Goal: Check status: Check status

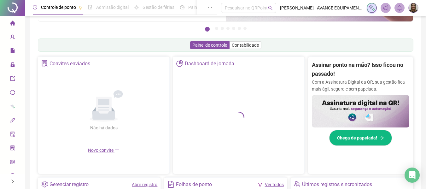
scroll to position [82, 0]
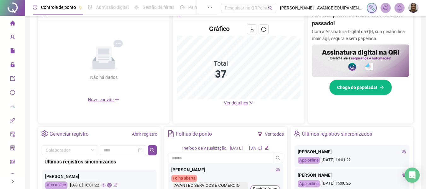
scroll to position [158, 0]
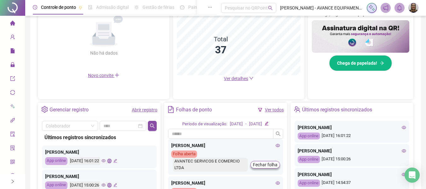
click at [402, 151] on icon "eye" at bounding box center [404, 150] width 4 height 4
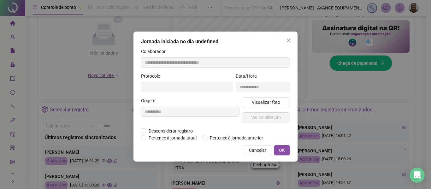
type input "**********"
click at [274, 103] on span "Visualizar foto" at bounding box center [266, 102] width 28 height 7
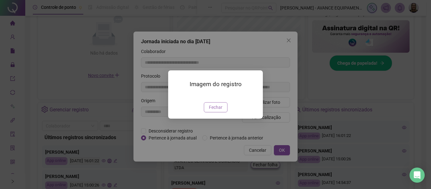
click at [221, 111] on span "Fechar" at bounding box center [216, 107] width 14 height 7
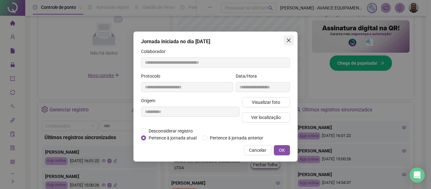
click at [289, 40] on icon "close" at bounding box center [288, 40] width 5 height 5
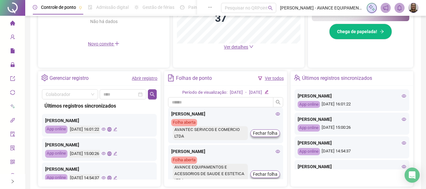
scroll to position [63, 0]
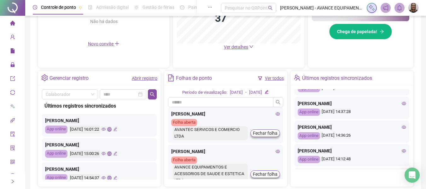
click at [402, 103] on icon "eye" at bounding box center [404, 103] width 4 height 4
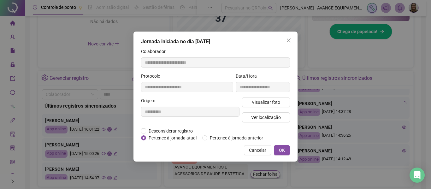
type input "**********"
click at [273, 100] on span "Visualizar foto" at bounding box center [266, 102] width 28 height 7
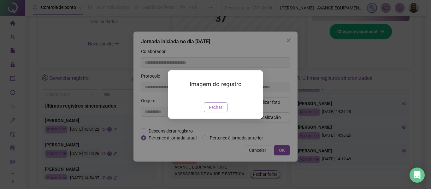
click at [216, 111] on span "Fechar" at bounding box center [216, 107] width 14 height 7
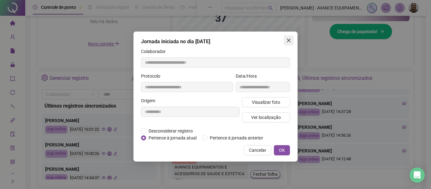
click at [290, 39] on icon "close" at bounding box center [289, 40] width 4 height 4
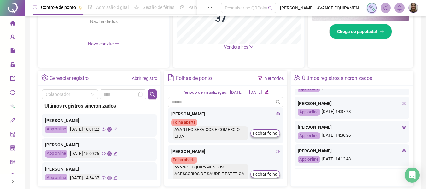
click at [402, 126] on icon "eye" at bounding box center [404, 127] width 4 height 4
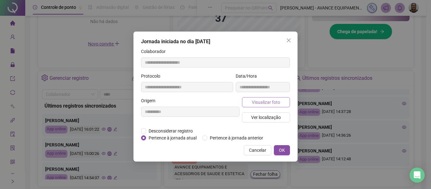
click at [281, 106] on button "Visualizar foto" at bounding box center [266, 102] width 48 height 10
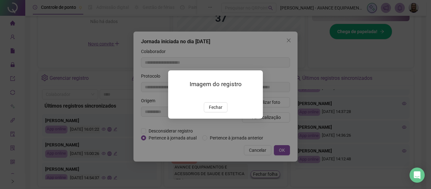
click at [176, 96] on img at bounding box center [176, 96] width 0 height 0
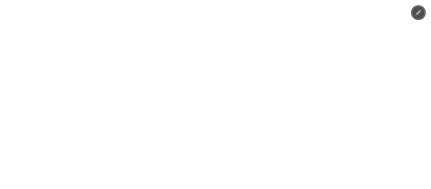
click at [315, 122] on div at bounding box center [215, 94] width 431 height 189
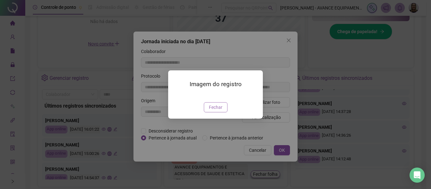
click at [217, 111] on span "Fechar" at bounding box center [216, 107] width 14 height 7
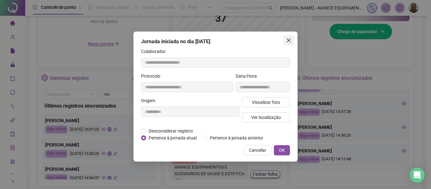
click at [286, 42] on span "Close" at bounding box center [288, 40] width 10 height 5
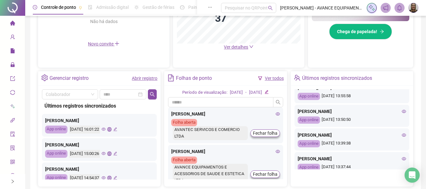
scroll to position [252, 0]
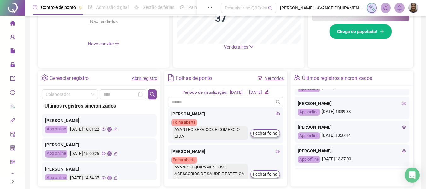
click at [402, 105] on icon "eye" at bounding box center [404, 103] width 4 height 3
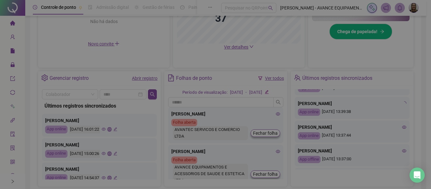
type input "**********"
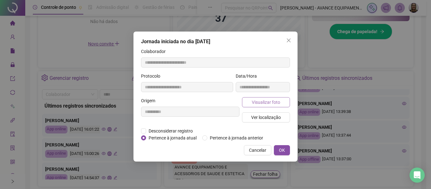
click at [256, 101] on span "Visualizar foto" at bounding box center [266, 102] width 28 height 7
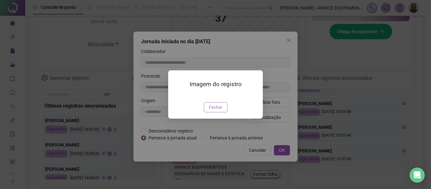
click at [222, 111] on span "Fechar" at bounding box center [216, 107] width 14 height 7
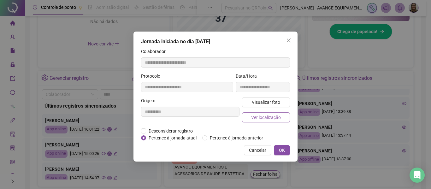
click at [265, 114] on span "Ver localização" at bounding box center [266, 117] width 30 height 7
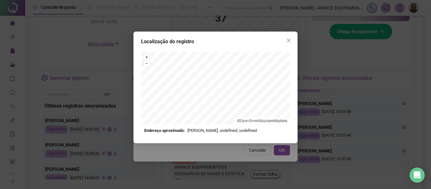
click at [222, 47] on div "Localização do registro + – ⇧ › © OpenStreetMap contributors. Endereço aproxima…" at bounding box center [215, 88] width 164 height 112
click at [286, 39] on icon "close" at bounding box center [288, 40] width 5 height 5
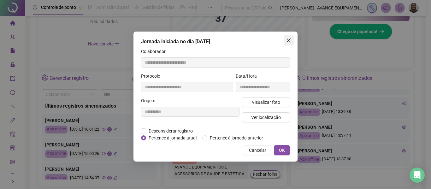
click at [291, 41] on icon "close" at bounding box center [288, 40] width 5 height 5
